Goal: Transaction & Acquisition: Purchase product/service

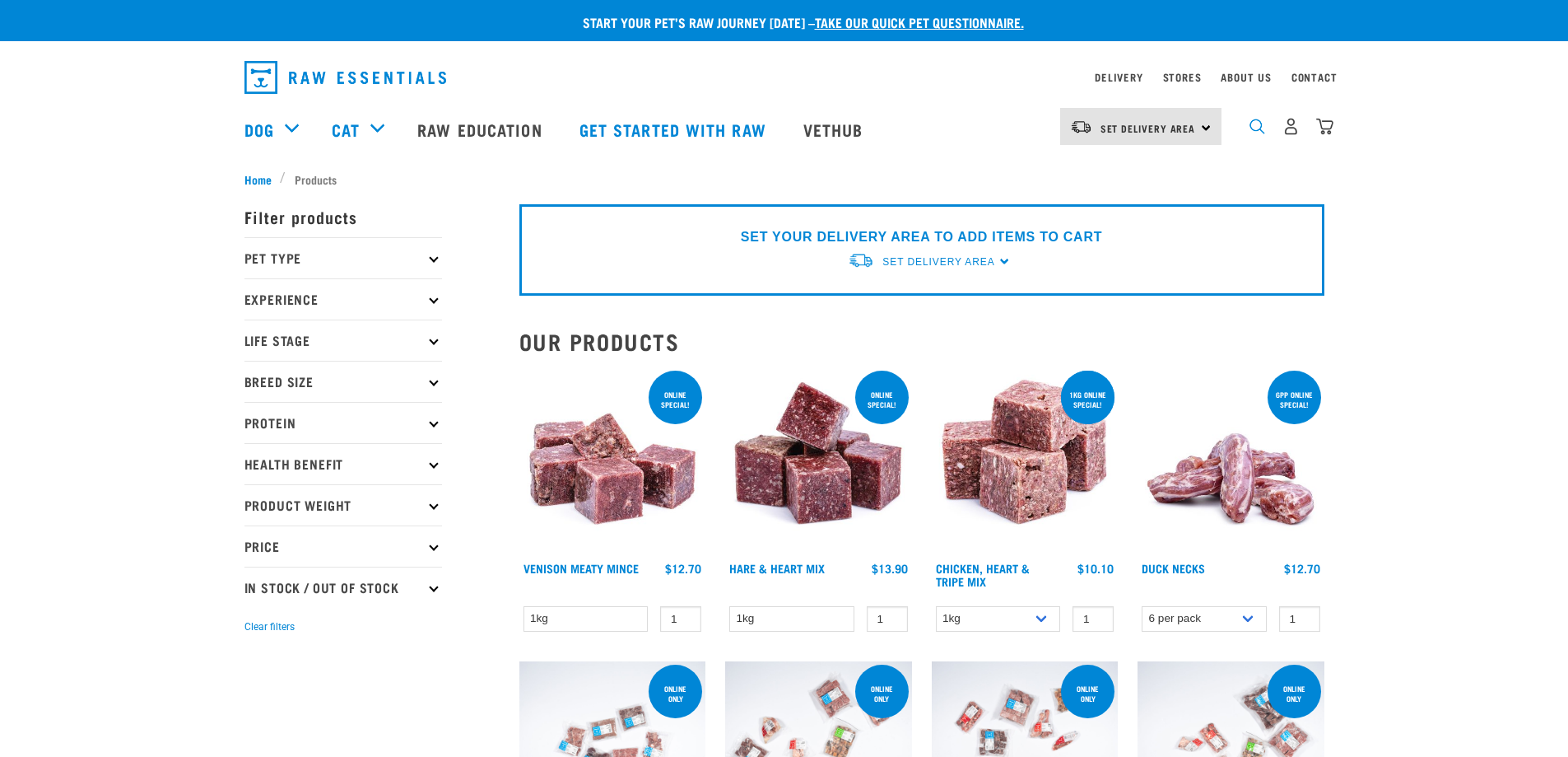
click at [1253, 131] on img "dropdown navigation" at bounding box center [1257, 126] width 16 height 16
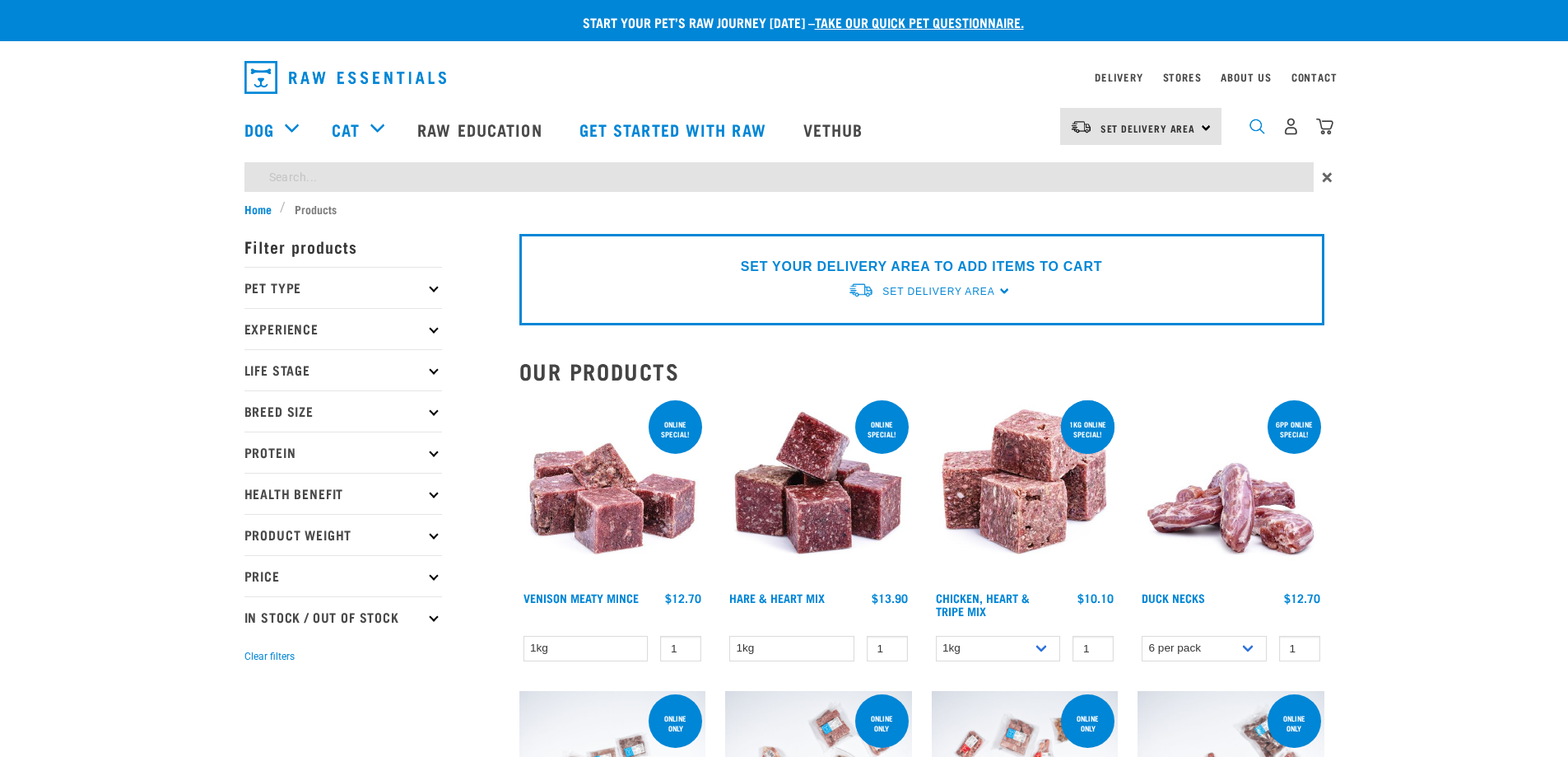
click at [1260, 132] on img "dropdown navigation" at bounding box center [1257, 126] width 16 height 16
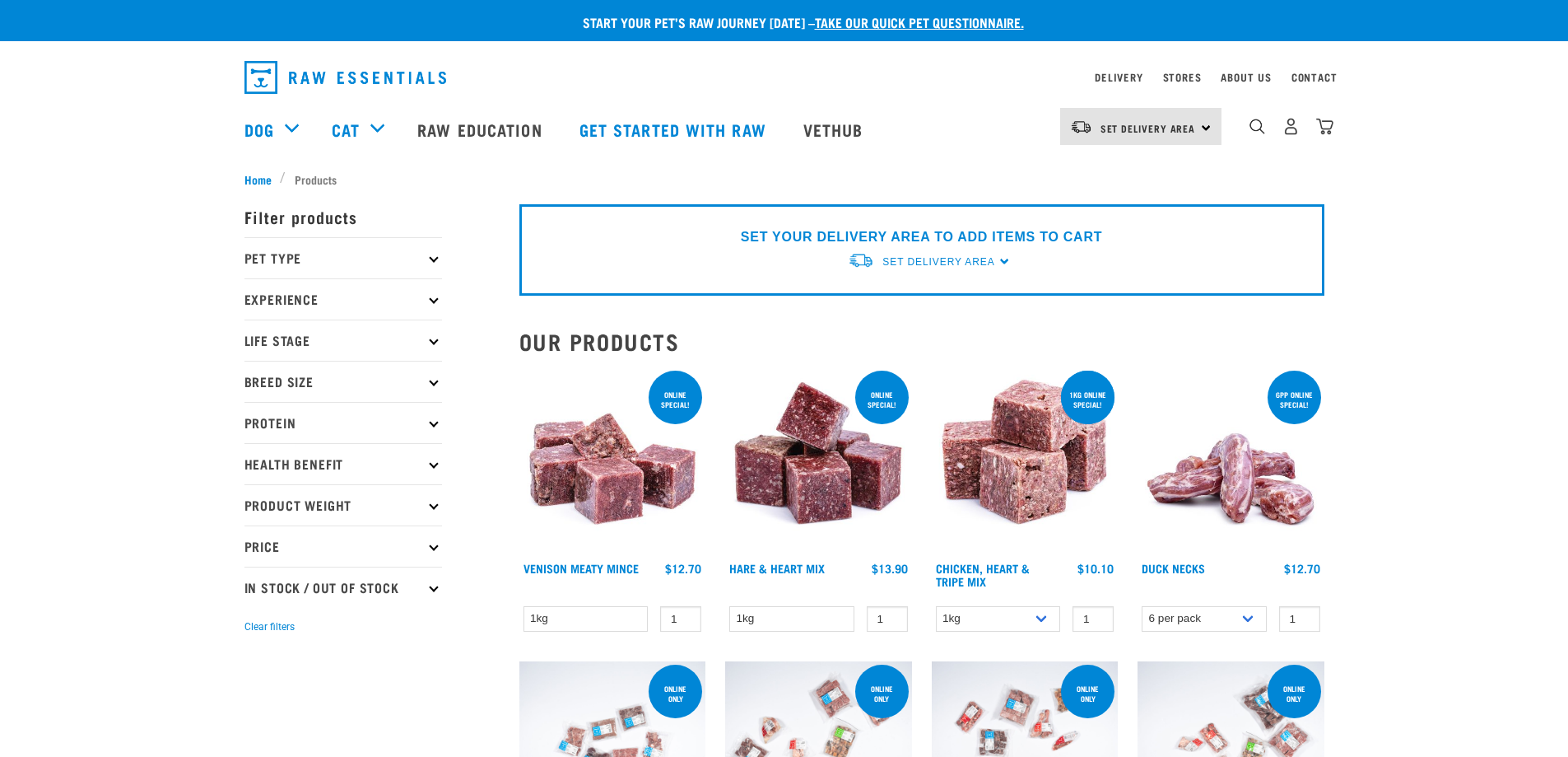
click at [296, 381] on p "Breed Size" at bounding box center [343, 381] width 197 height 41
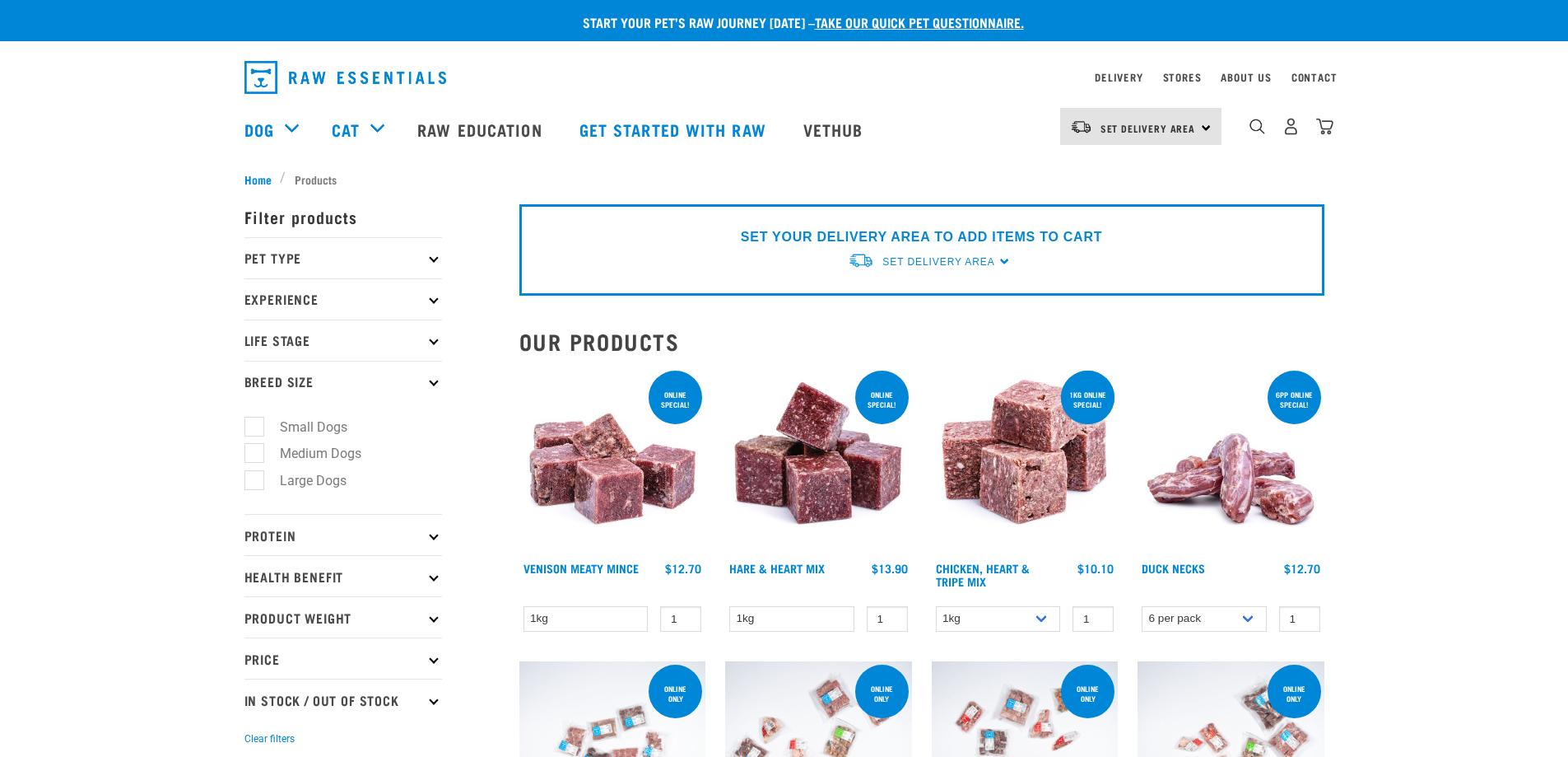
click at [256, 475] on label "Large Dogs" at bounding box center [304, 481] width 100 height 21
click at [256, 475] on input "Large Dogs" at bounding box center [250, 478] width 11 height 11
checkbox input "true"
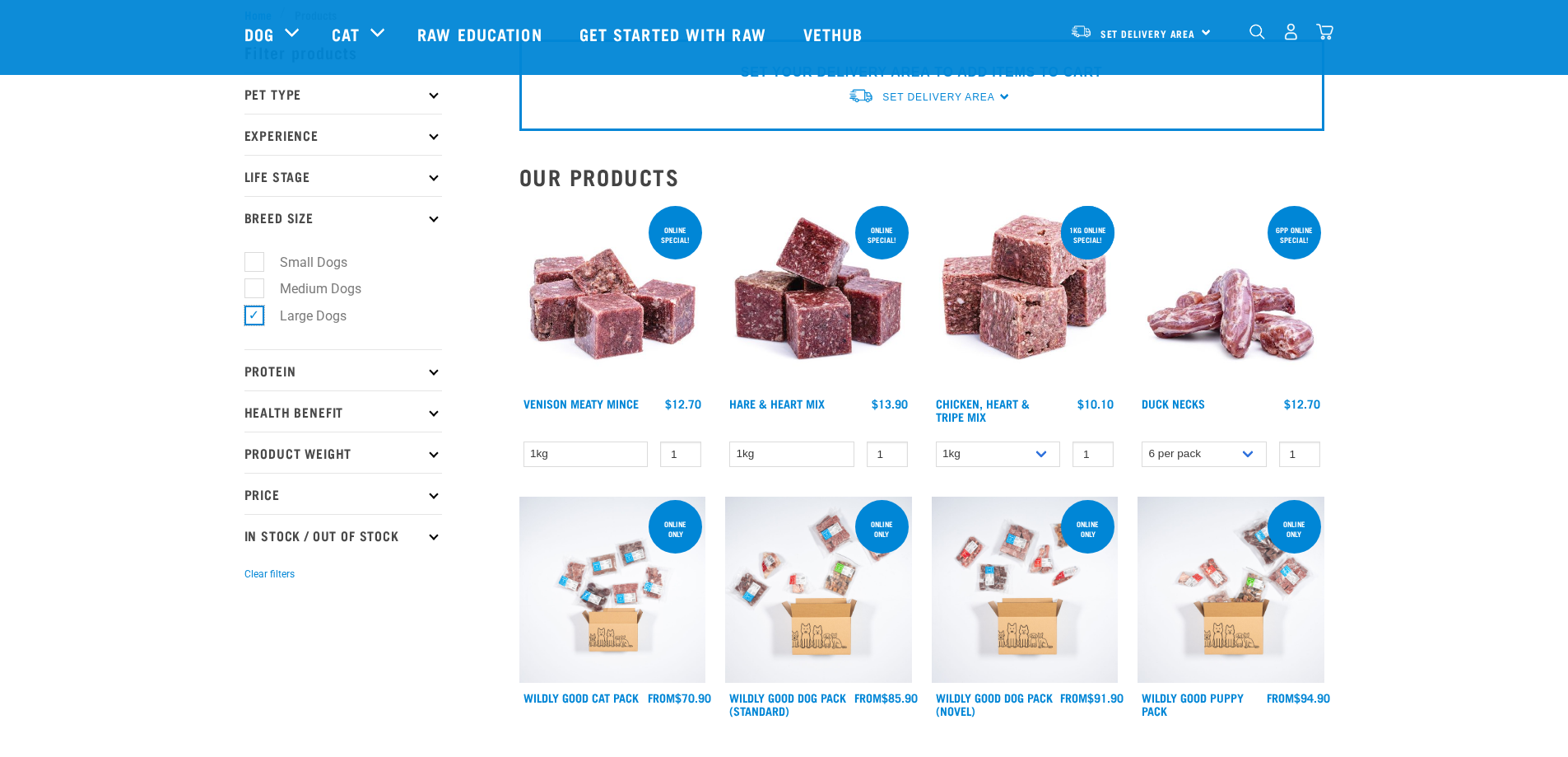
scroll to position [82, 0]
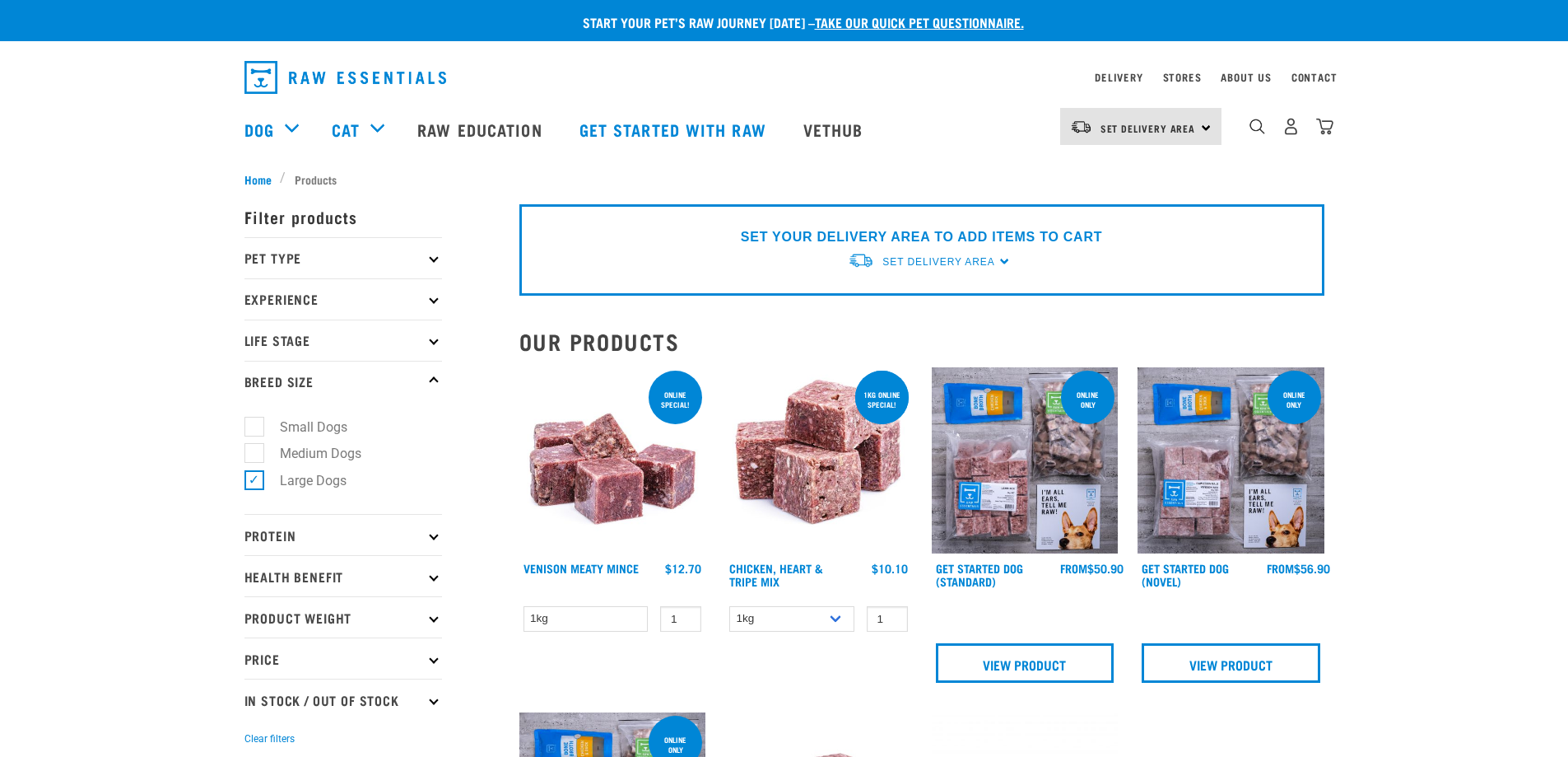
click at [299, 542] on p "Protein" at bounding box center [343, 534] width 197 height 41
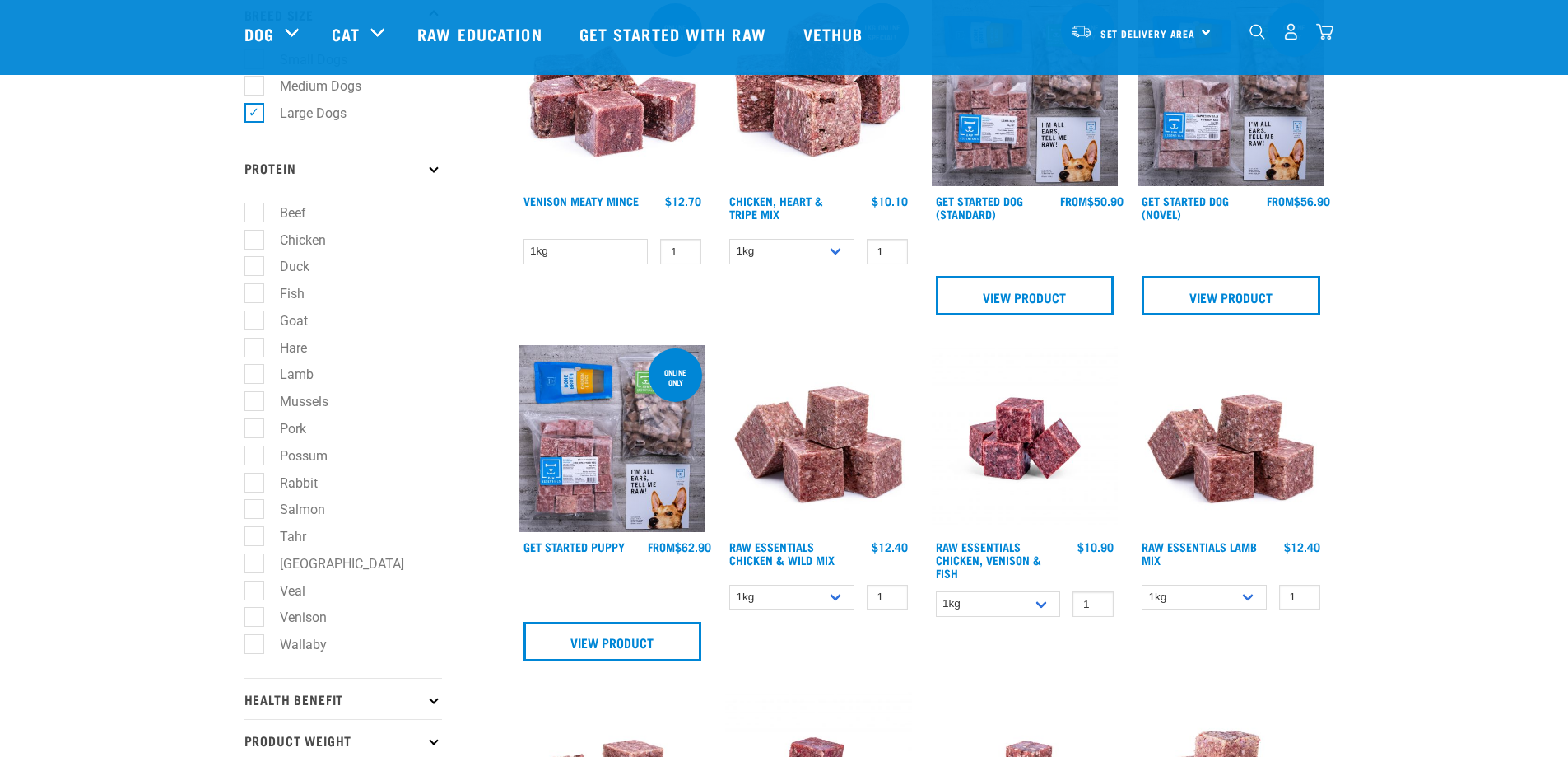
scroll to position [247, 0]
click at [255, 293] on label "Fish" at bounding box center [282, 292] width 57 height 21
click at [255, 293] on input "Fish" at bounding box center [250, 290] width 11 height 11
checkbox input "true"
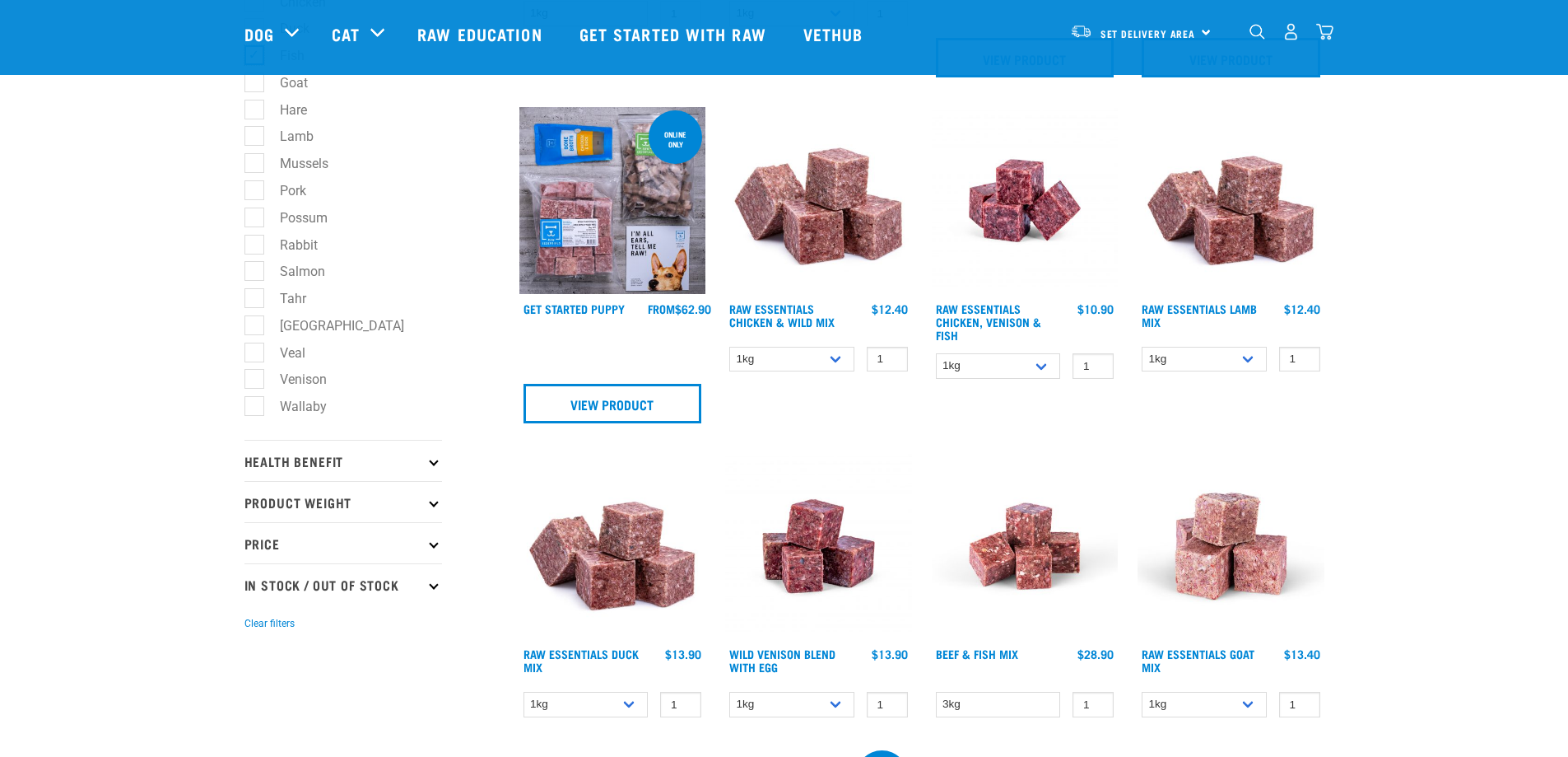
scroll to position [494, 0]
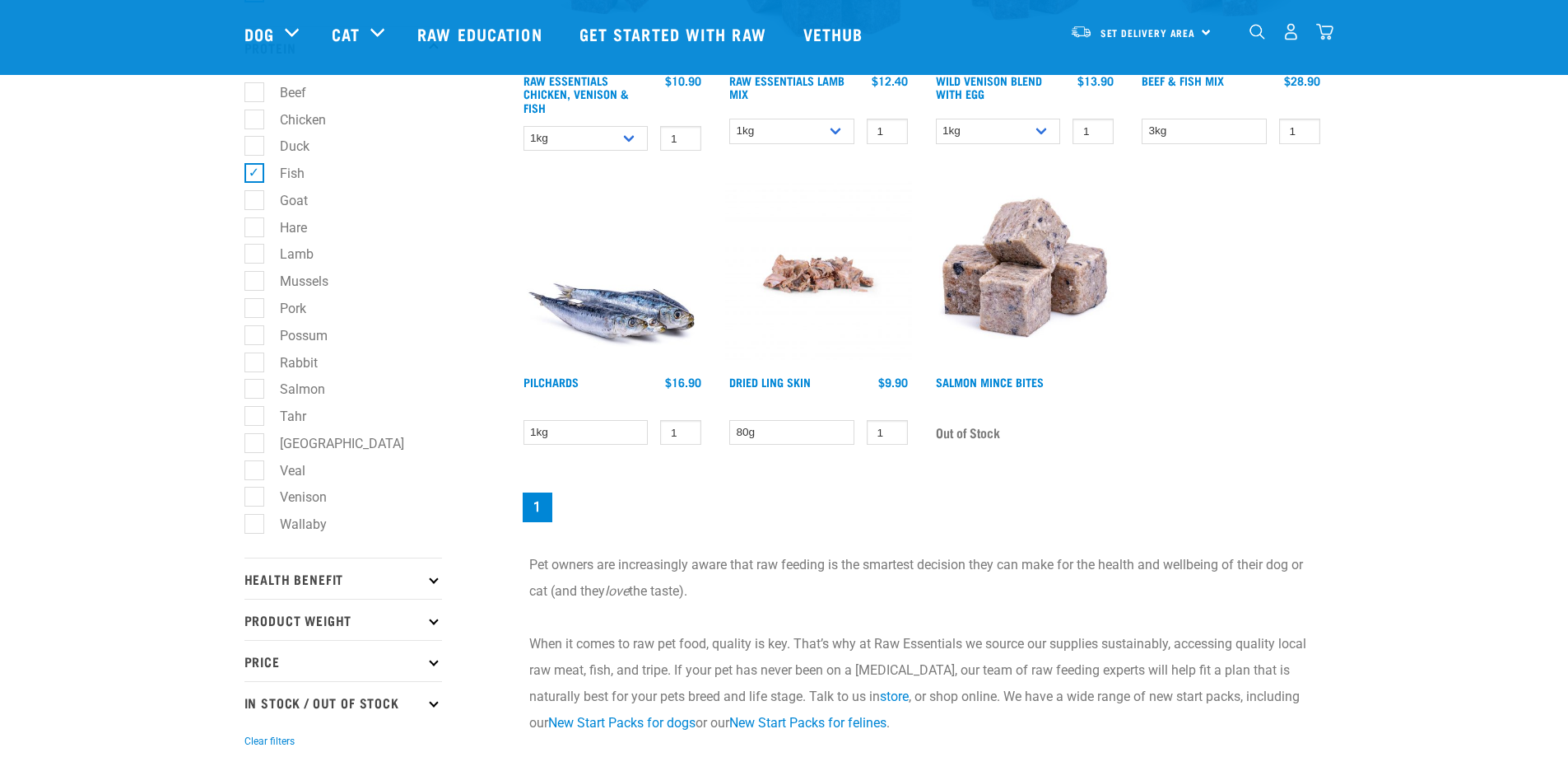
scroll to position [329, 0]
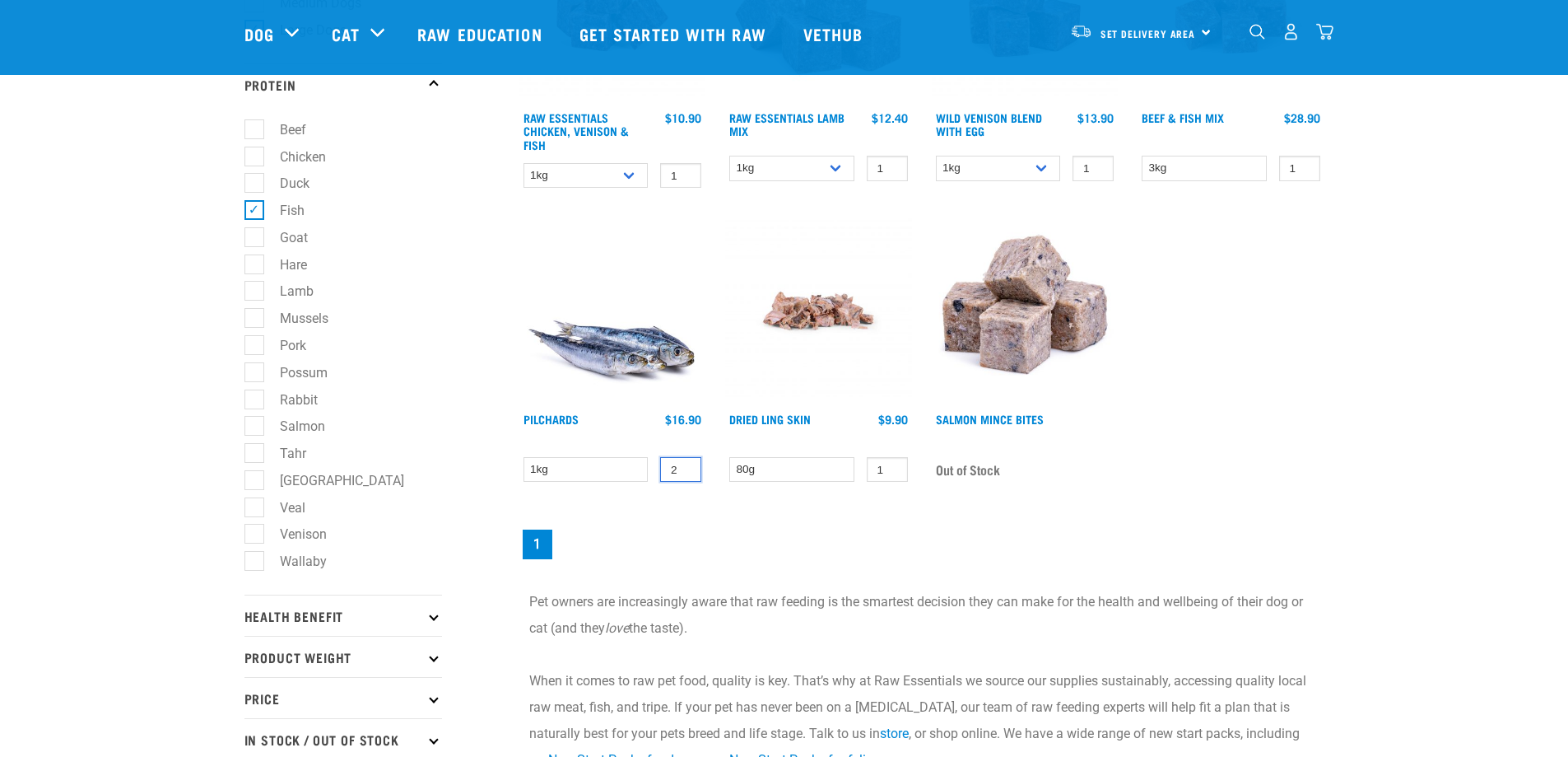
click at [688, 464] on input "2" at bounding box center [680, 470] width 41 height 26
click at [687, 466] on input "3" at bounding box center [680, 470] width 41 height 26
click at [687, 466] on input "4" at bounding box center [680, 470] width 41 height 26
click at [687, 466] on input "5" at bounding box center [680, 470] width 41 height 26
click at [687, 466] on input "6" at bounding box center [680, 470] width 41 height 26
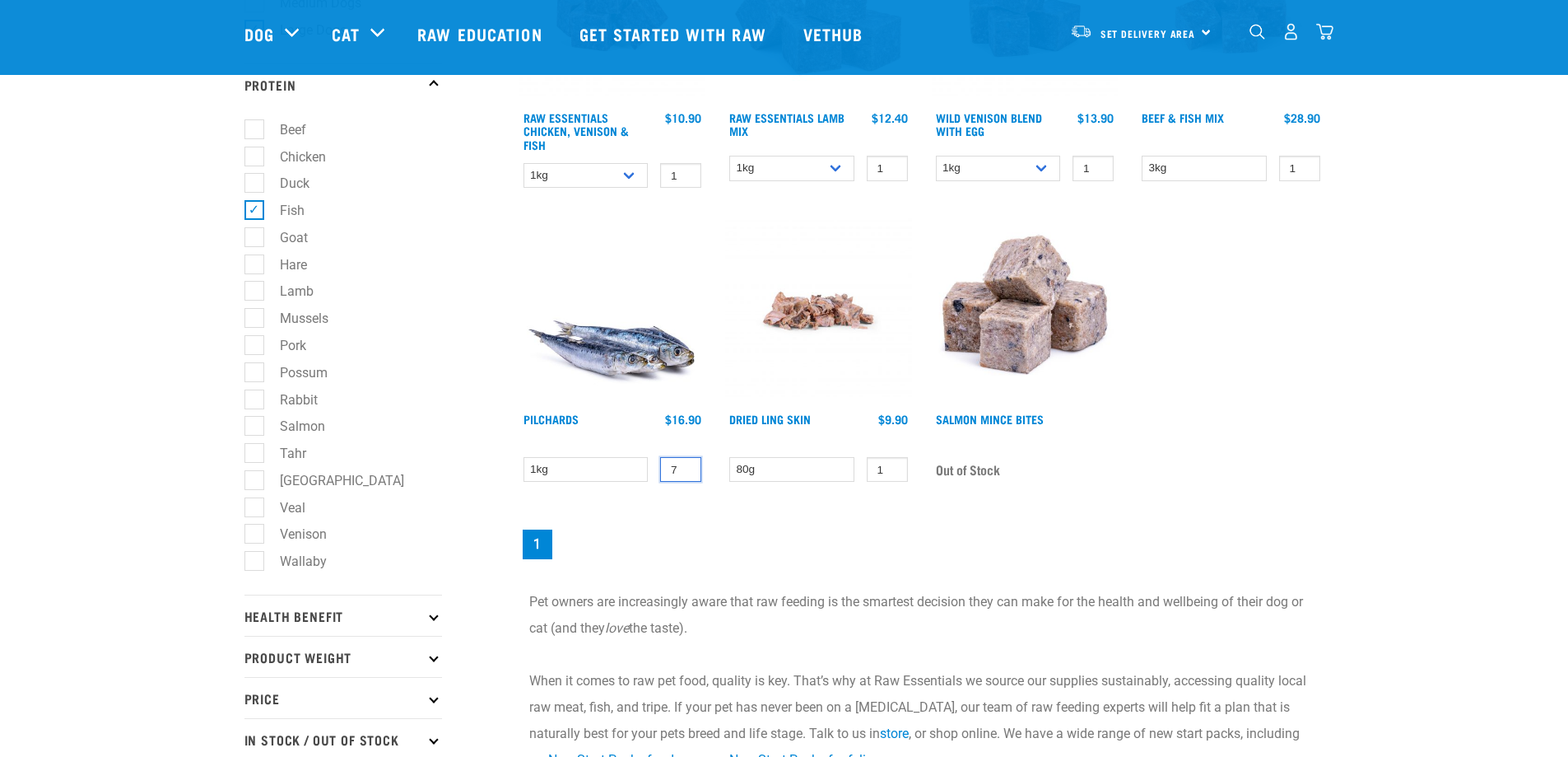
click at [687, 466] on input "7" at bounding box center [680, 470] width 41 height 26
click at [687, 466] on input "8" at bounding box center [680, 470] width 41 height 26
type input "9"
click at [687, 466] on input "9" at bounding box center [680, 470] width 41 height 26
